Goal: Find specific page/section: Find specific page/section

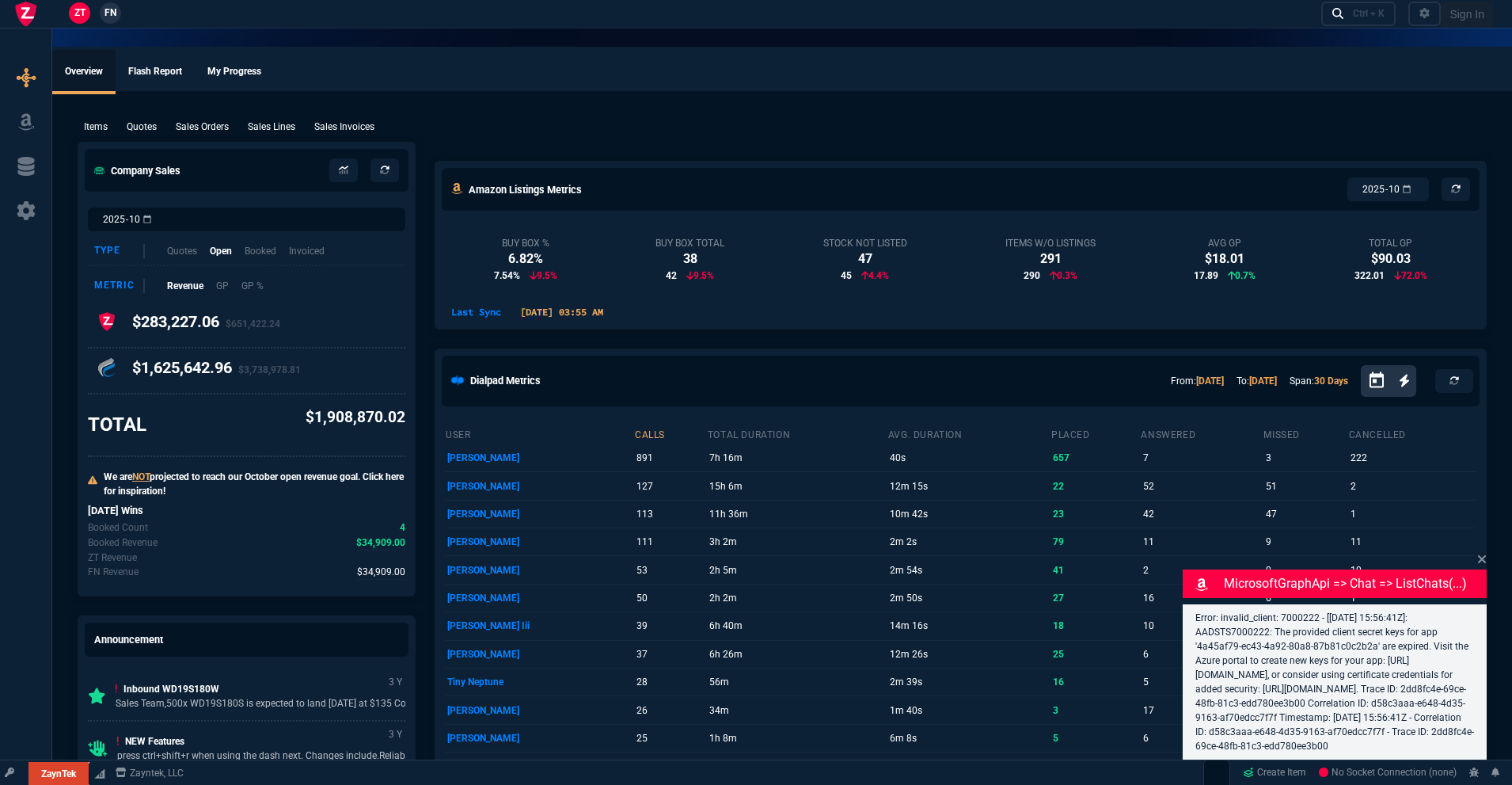
select select "18: totals"
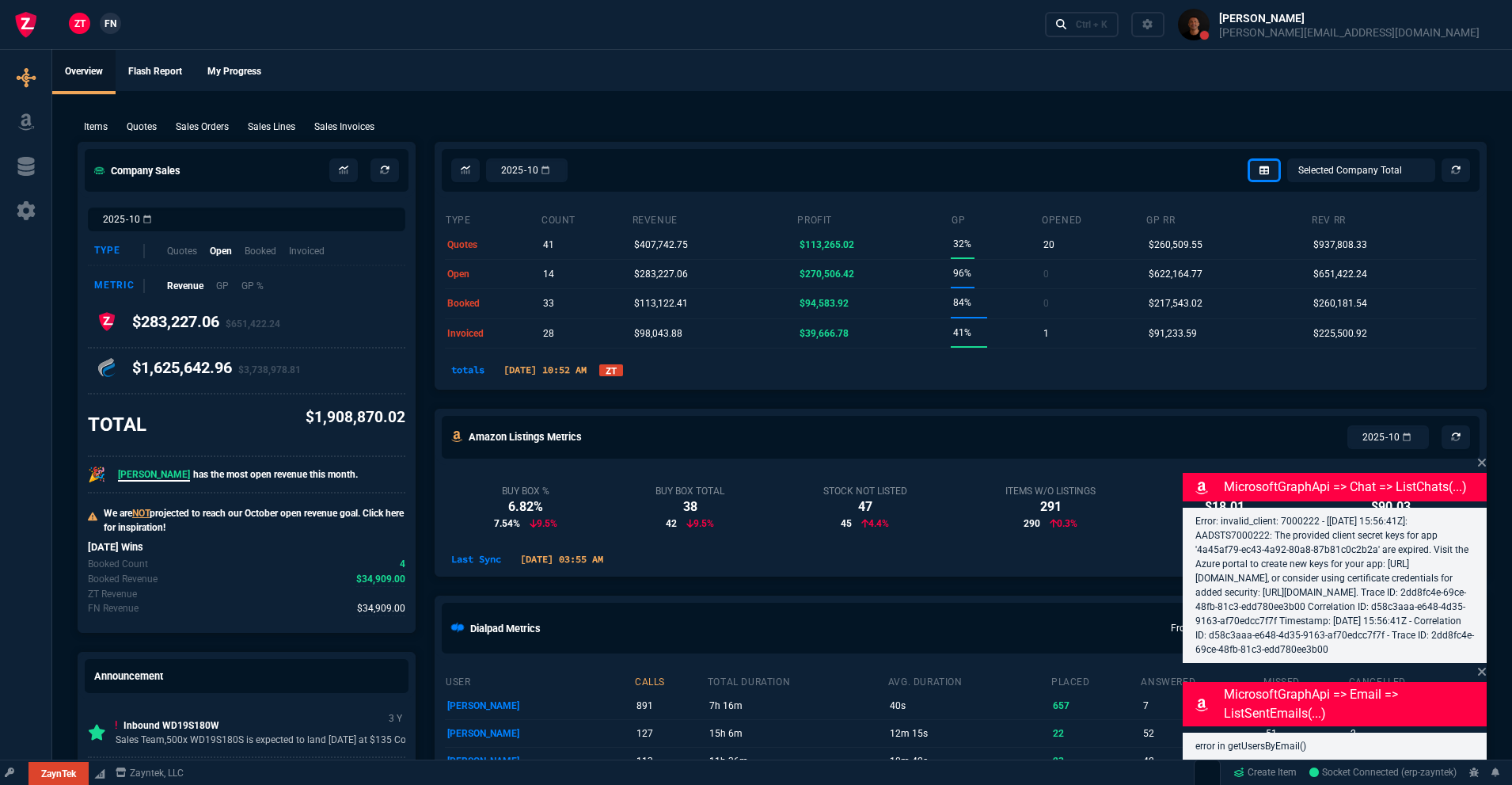
drag, startPoint x: 137, startPoint y: 605, endPoint x: 214, endPoint y: 604, distance: 77.0
click at [137, 605] on p "FN Revenue" at bounding box center [113, 607] width 50 height 14
click at [368, 577] on span "$34,909.00" at bounding box center [380, 579] width 49 height 15
drag, startPoint x: 1489, startPoint y: 467, endPoint x: 1478, endPoint y: 463, distance: 11.7
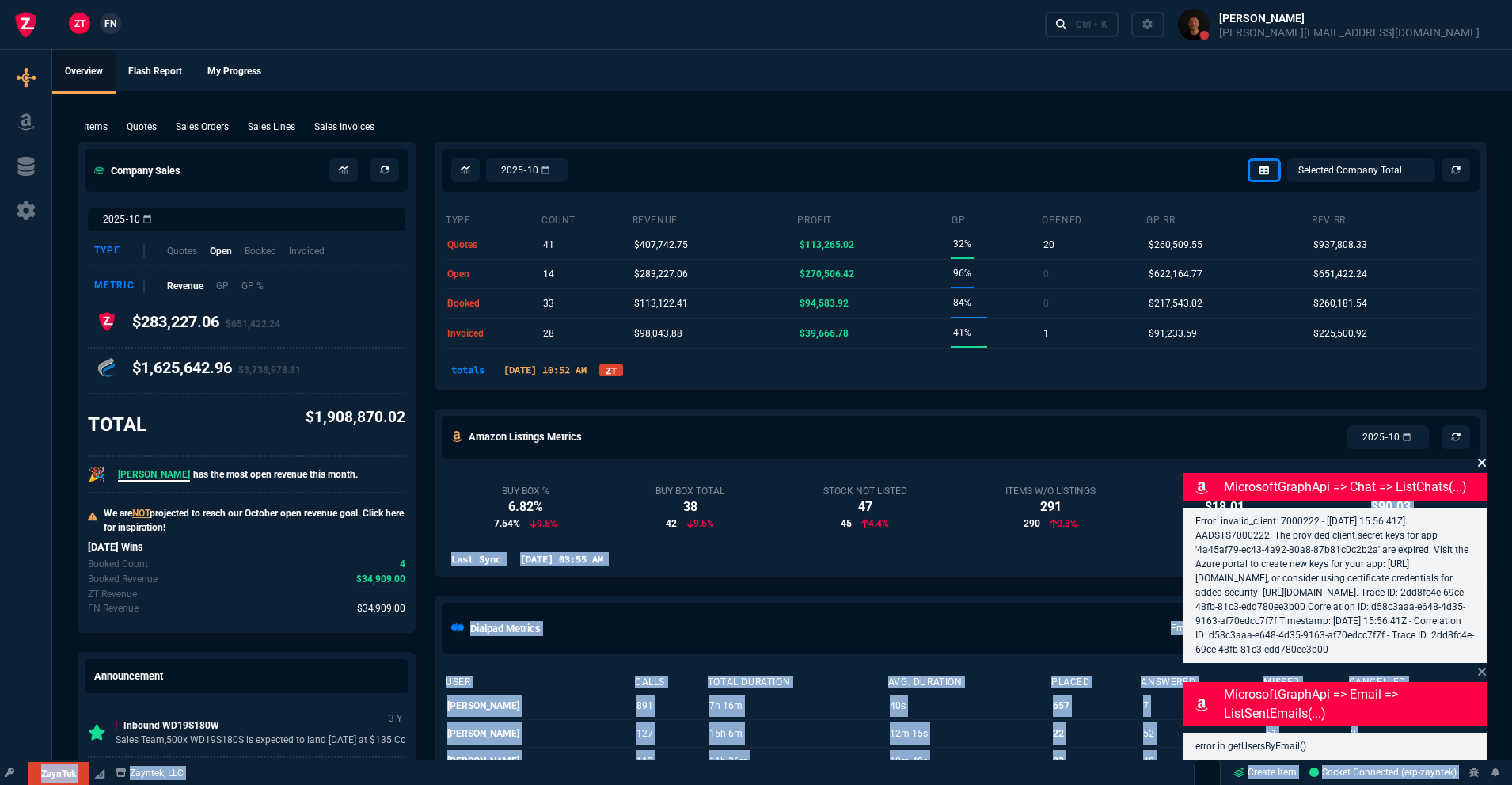
click at [1478, 463] on icon at bounding box center [1481, 462] width 9 height 13
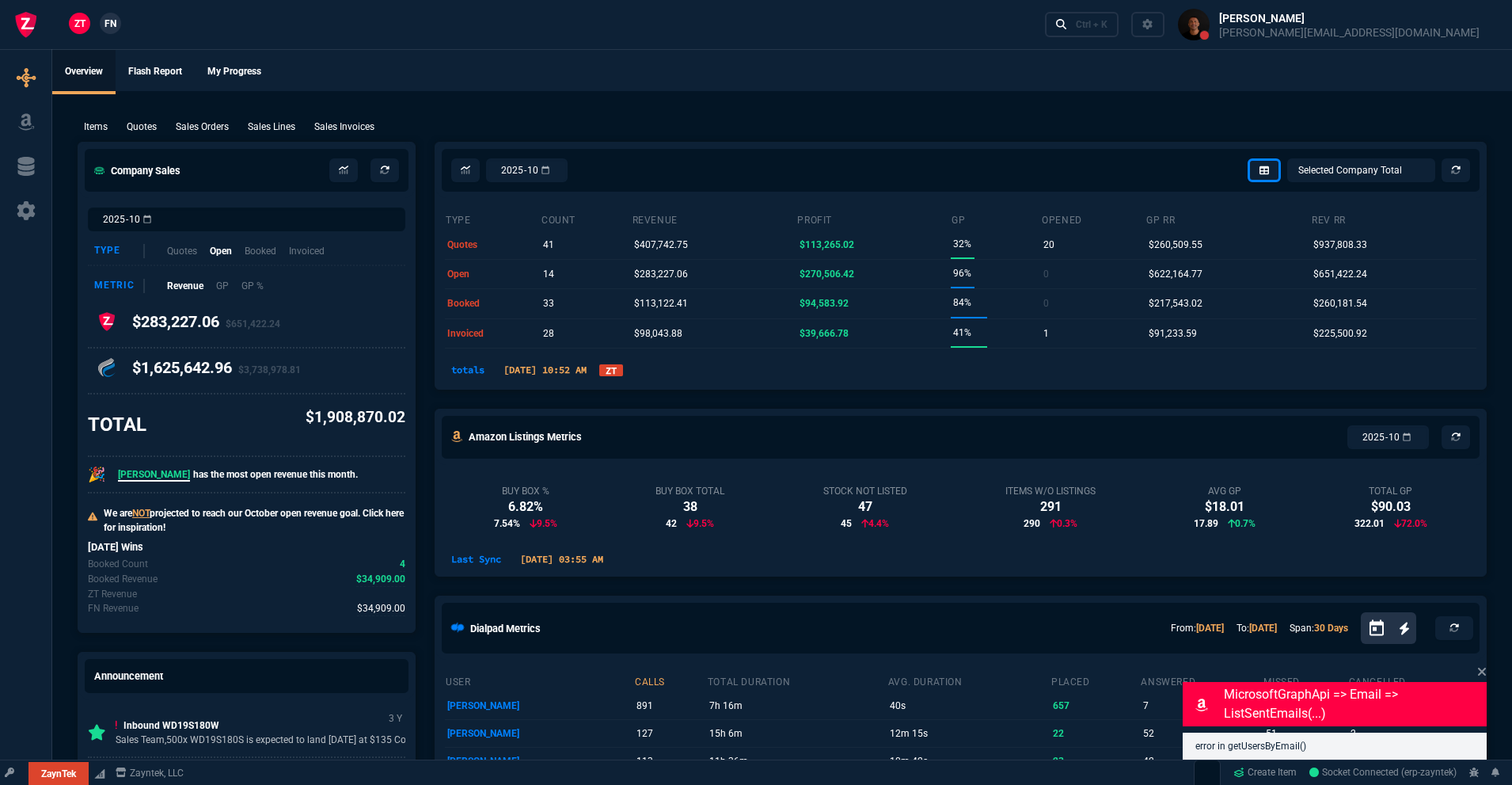
drag, startPoint x: 1484, startPoint y: 669, endPoint x: 1483, endPoint y: 678, distance: 9.1
click at [1484, 670] on icon at bounding box center [1481, 671] width 8 height 8
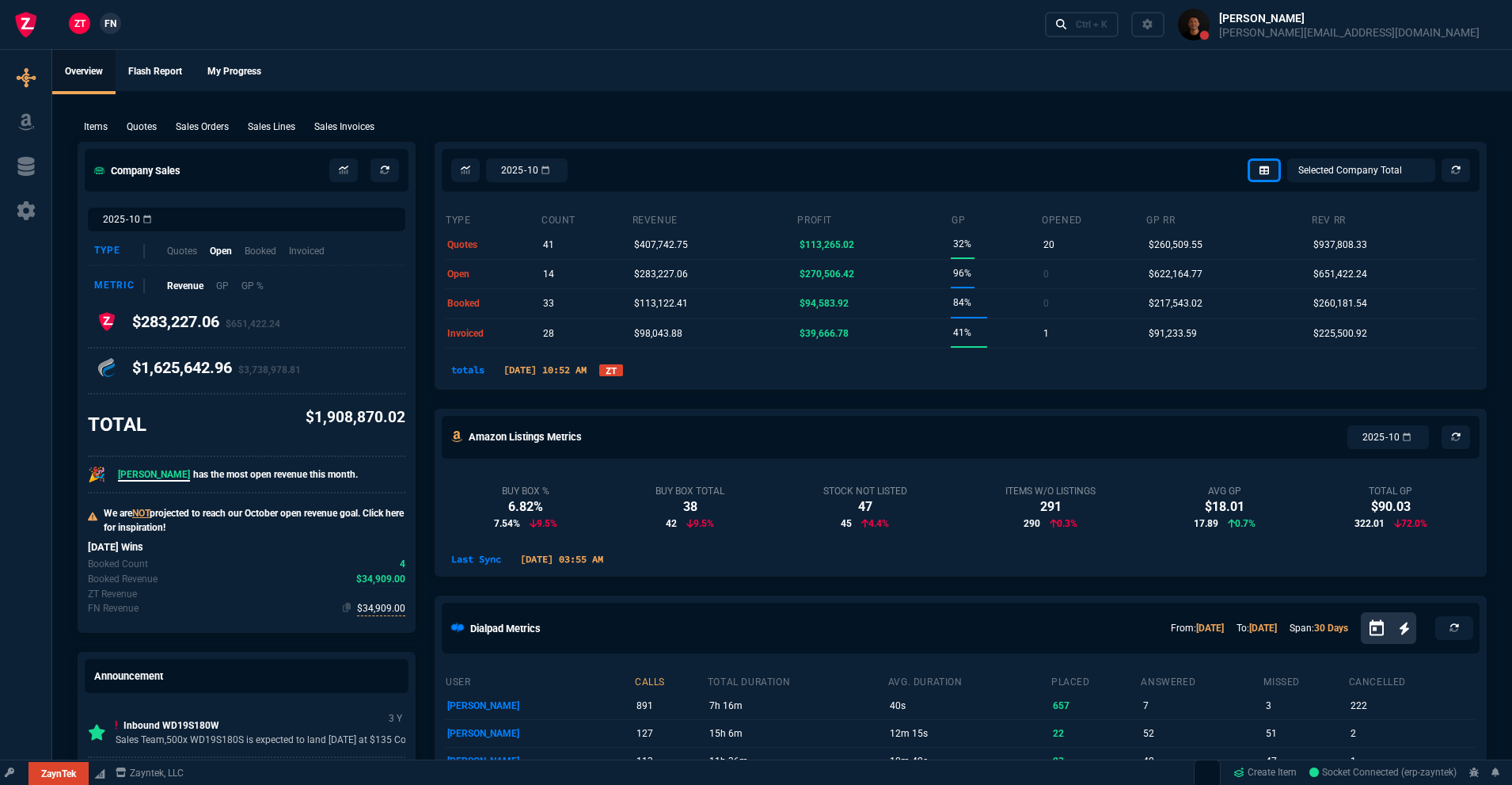
click at [386, 612] on span "$34,909.00" at bounding box center [381, 608] width 49 height 15
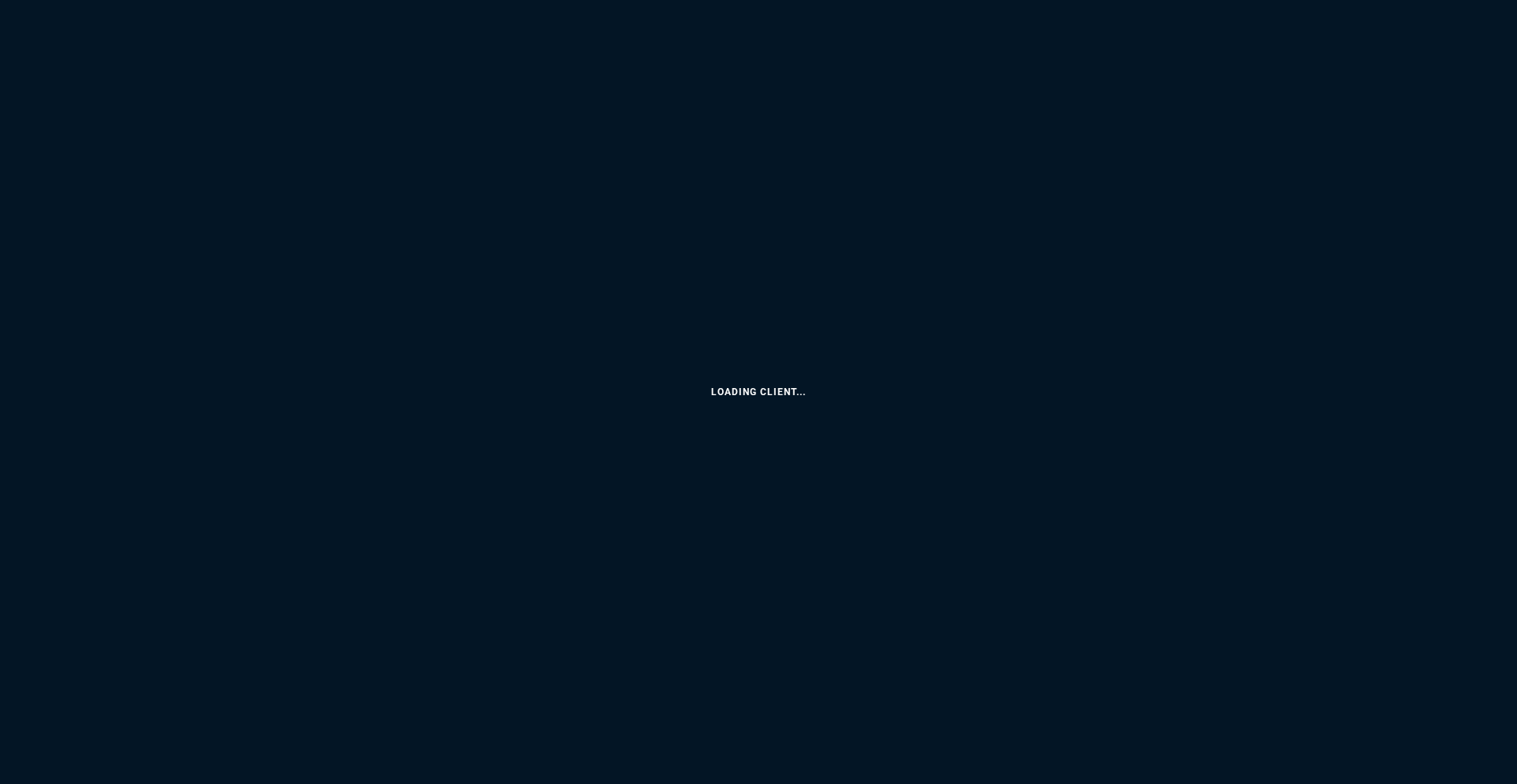
select select "18: totals"
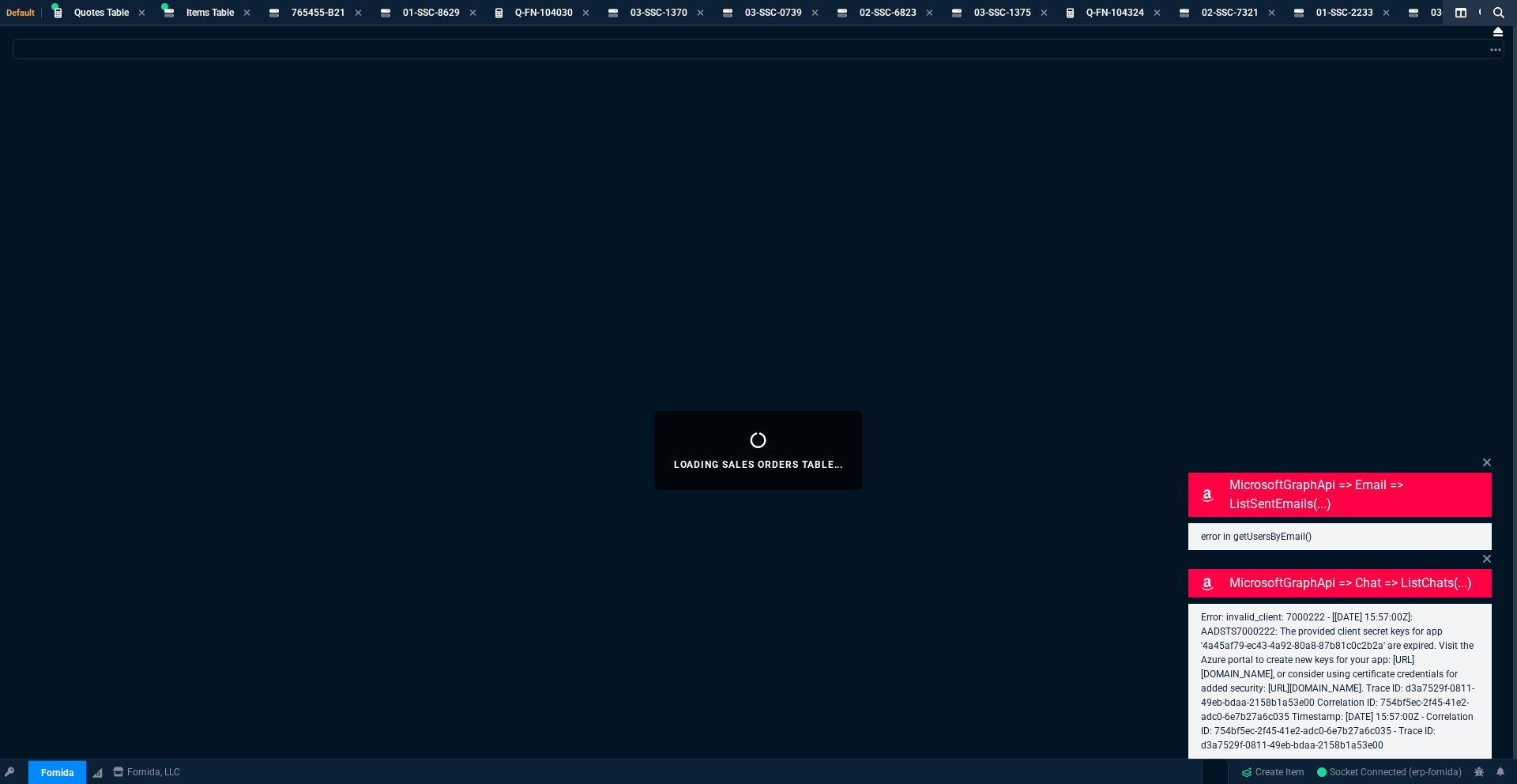
select select
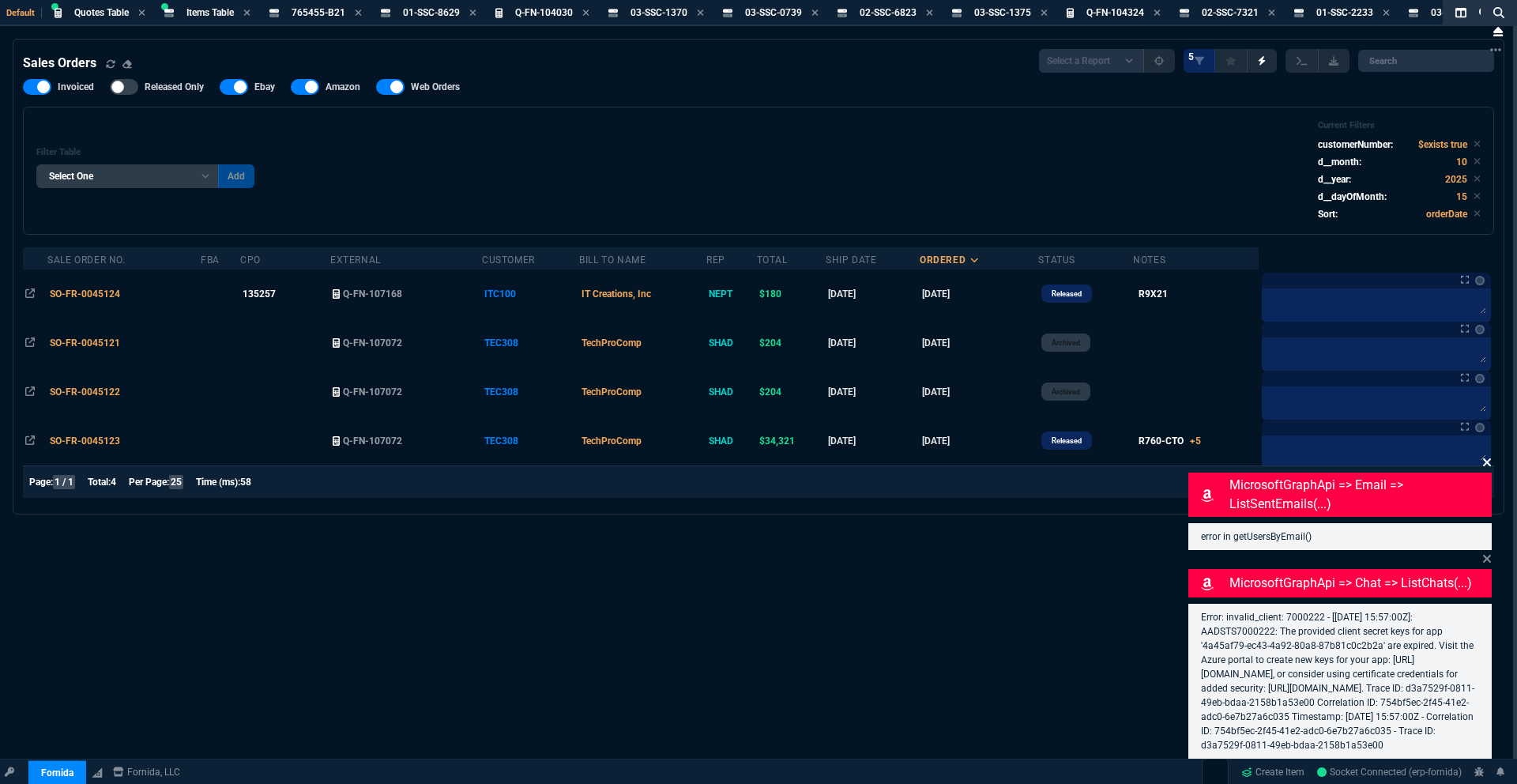
click at [1489, 456] on icon at bounding box center [1486, 461] width 9 height 13
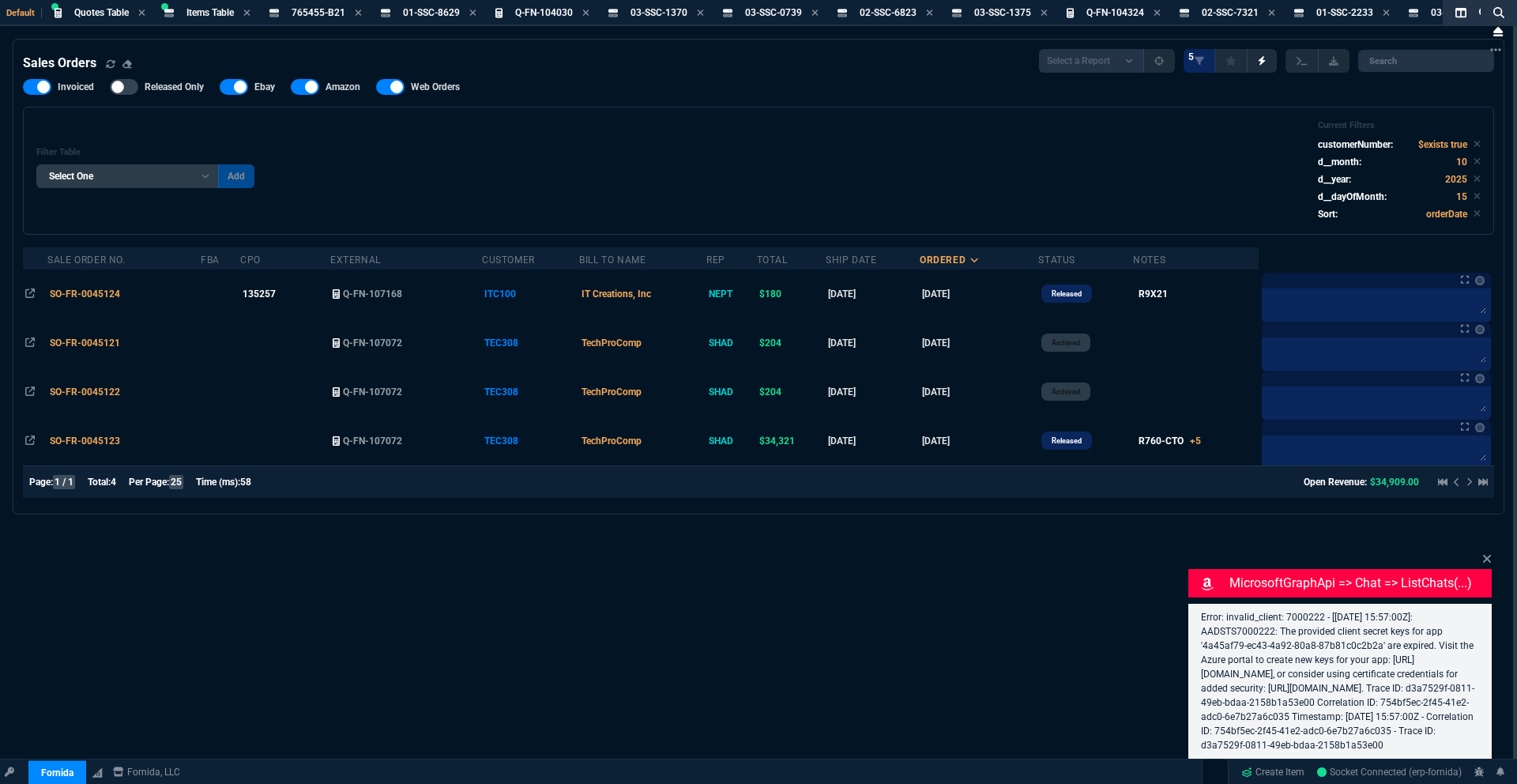
click at [1490, 552] on icon at bounding box center [1486, 558] width 9 height 13
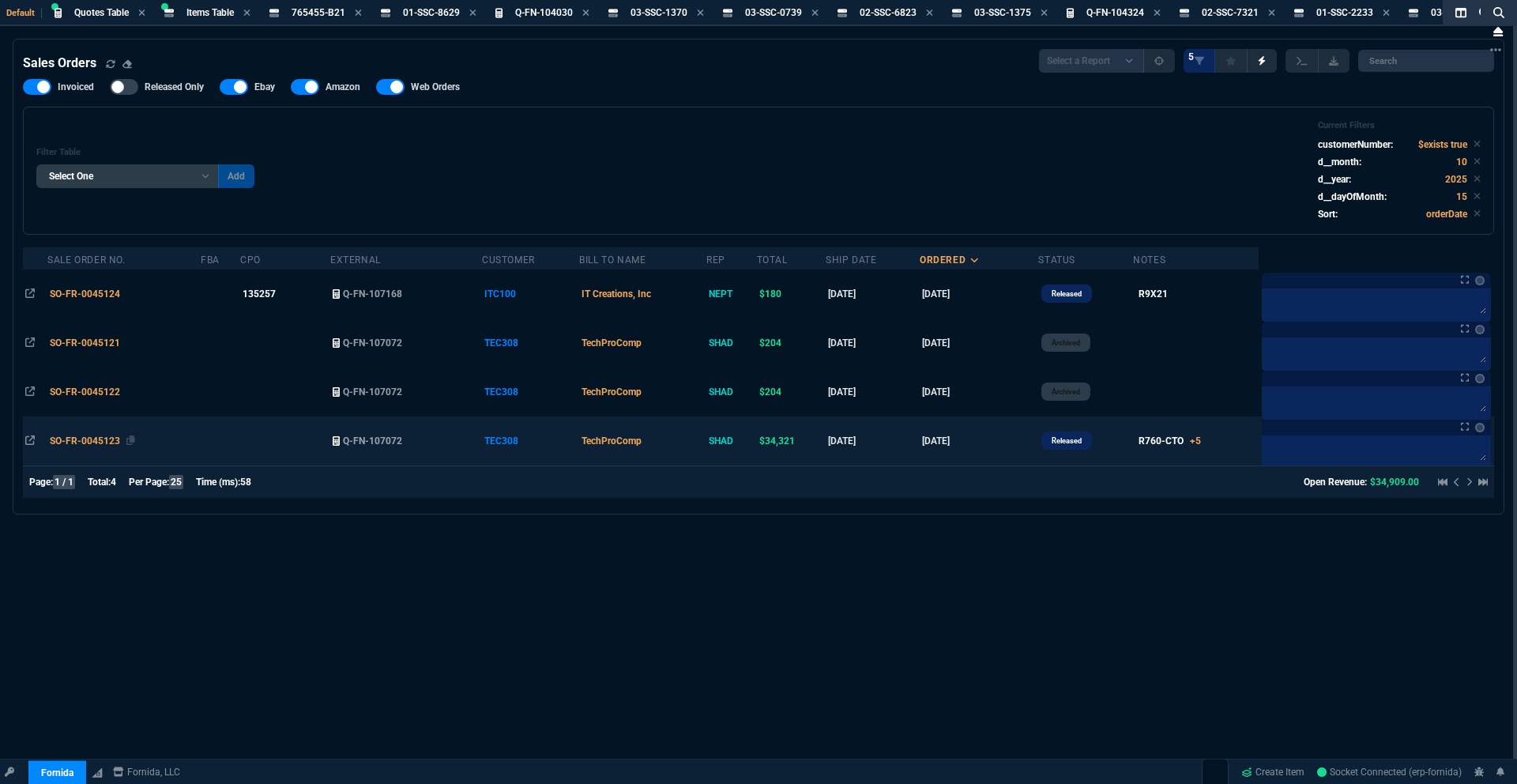
click at [82, 445] on span "SO-FR-0045123" at bounding box center [85, 440] width 70 height 11
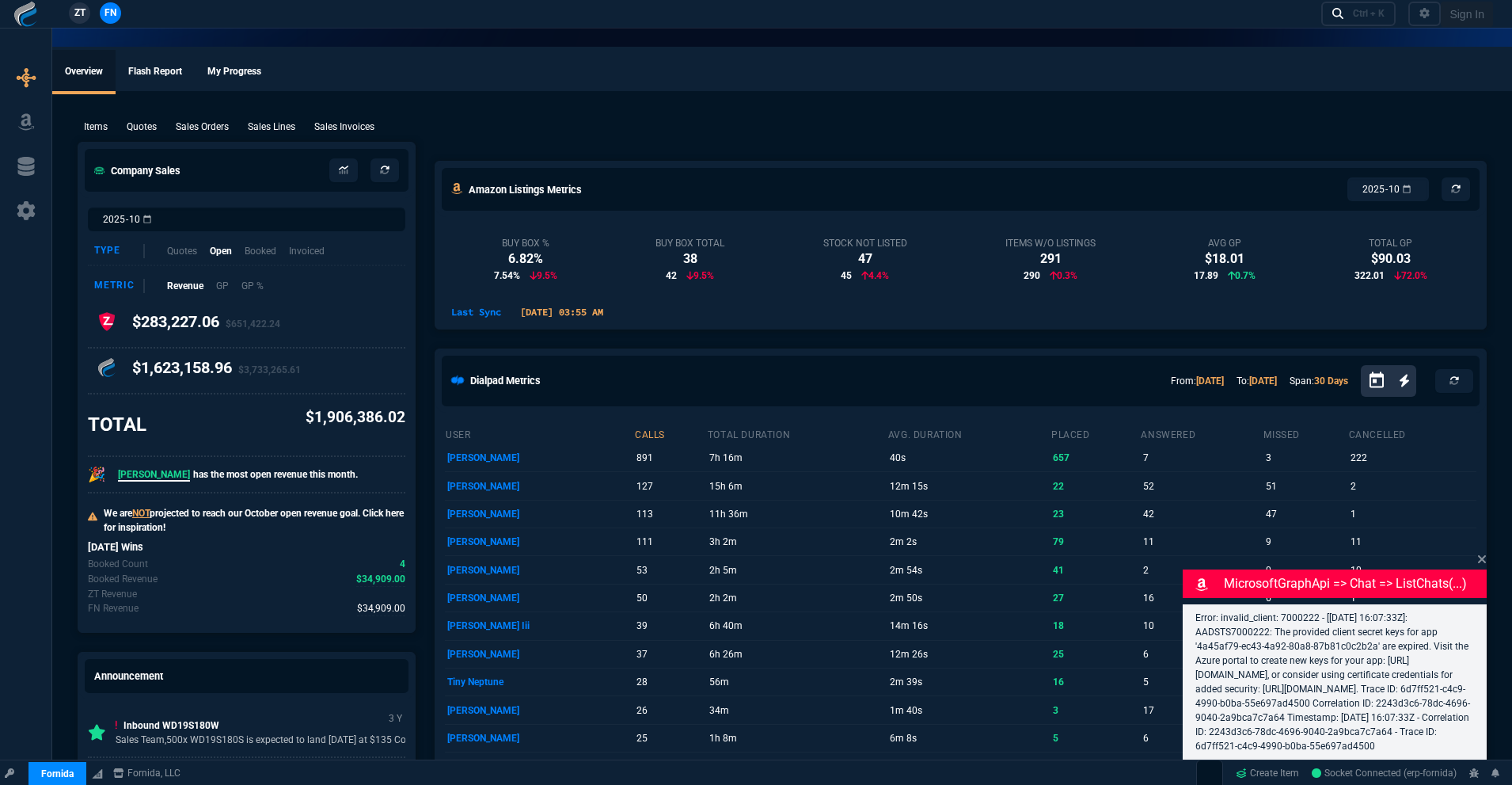
select select "18: totals"
